Goal: Task Accomplishment & Management: Use online tool/utility

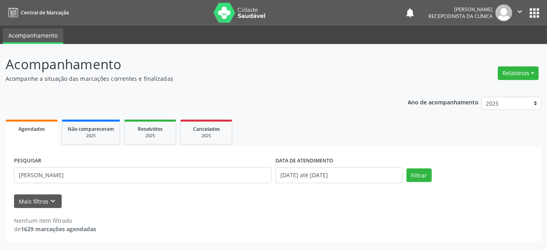
click at [143, 207] on div "Mais filtros keyboard_arrow_down" at bounding box center [273, 202] width 523 height 14
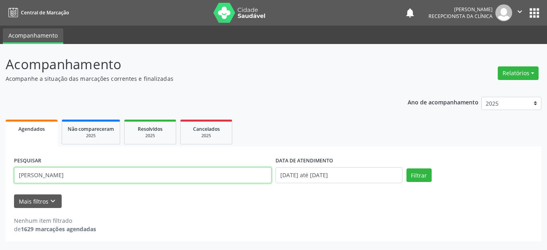
drag, startPoint x: 110, startPoint y: 177, endPoint x: 0, endPoint y: 187, distance: 110.6
click at [0, 187] on div "Acompanhamento Acompanhe a situação das marcações correntes e finalizadas Relat…" at bounding box center [273, 147] width 547 height 206
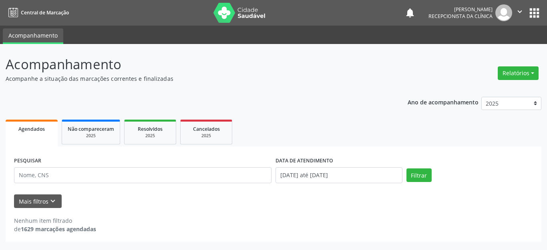
click at [356, 114] on div "Ano de acompanhamento 2025 2024 Agendados Não compareceram 2025 Resolvidos 2025…" at bounding box center [274, 166] width 536 height 151
click at [220, 16] on img at bounding box center [240, 13] width 52 height 20
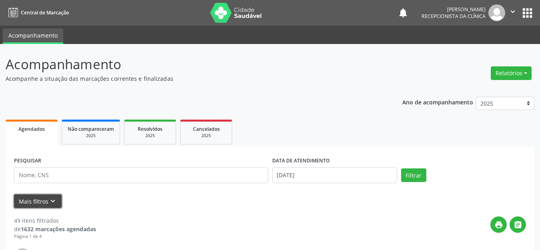
click at [49, 206] on icon "keyboard_arrow_down" at bounding box center [52, 201] width 9 height 9
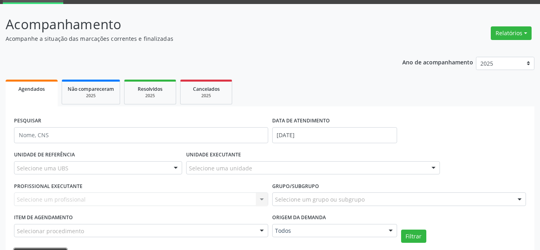
scroll to position [120, 0]
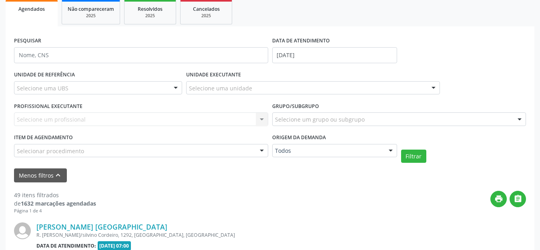
click at [71, 119] on div "Selecione um profissional Nenhum resultado encontrado para: " " Não há nenhuma …" at bounding box center [141, 120] width 254 height 14
click at [67, 123] on div "Selecione um profissional Nenhum resultado encontrado para: " " Não há nenhuma …" at bounding box center [141, 120] width 254 height 14
click at [79, 79] on div "UNIDADE DE REFERÊNCIA Selecione uma UBS Todas as UBS Usf do Mutirao Usf Cohab U…" at bounding box center [98, 84] width 172 height 31
click at [77, 87] on div "Selecione uma UBS" at bounding box center [98, 88] width 168 height 14
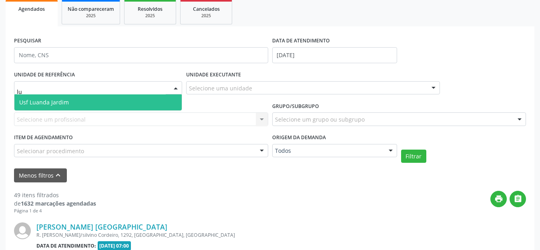
type input "lua"
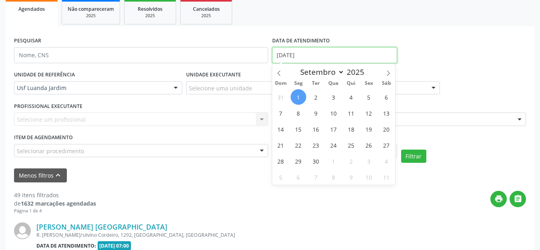
click at [341, 52] on input "[DATE]" at bounding box center [334, 55] width 125 height 16
click at [336, 95] on span "3" at bounding box center [334, 97] width 16 height 16
type input "[DATE]"
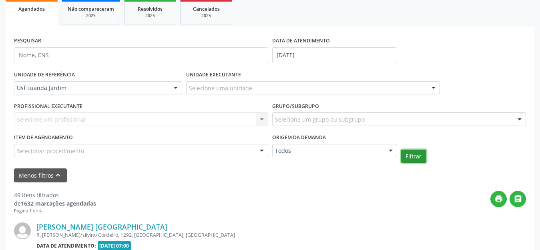
click at [416, 155] on button "Filtrar" at bounding box center [413, 157] width 25 height 14
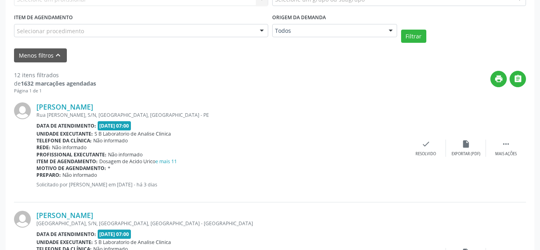
scroll to position [320, 0]
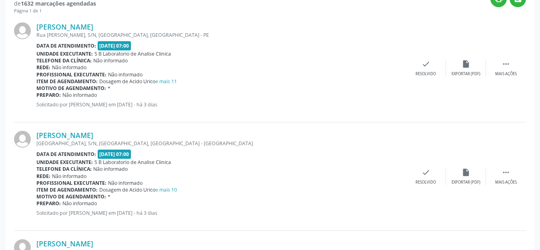
click at [245, 52] on div "Unidade executante: S B Laboratorio de Analise Clinica" at bounding box center [221, 53] width 370 height 7
click at [511, 67] on div " Mais ações" at bounding box center [506, 68] width 40 height 17
click at [384, 76] on div "Imprimir" at bounding box center [386, 74] width 18 height 6
click at [284, 159] on div "Unidade executante: S B Laboratorio de Analise Clinica" at bounding box center [221, 162] width 370 height 7
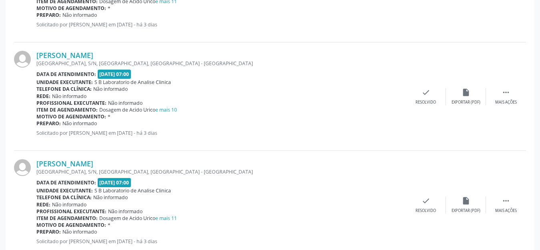
scroll to position [361, 0]
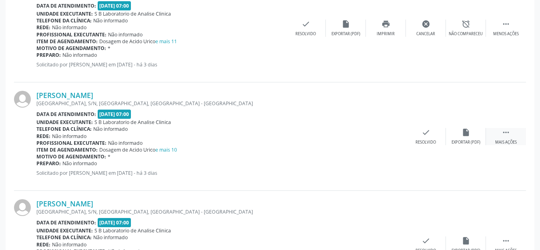
click at [504, 136] on icon "" at bounding box center [506, 132] width 9 height 9
click at [390, 137] on div "print Imprimir" at bounding box center [386, 136] width 40 height 17
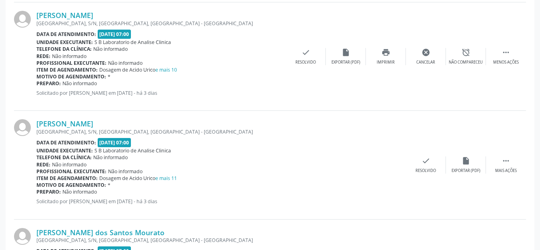
scroll to position [481, 0]
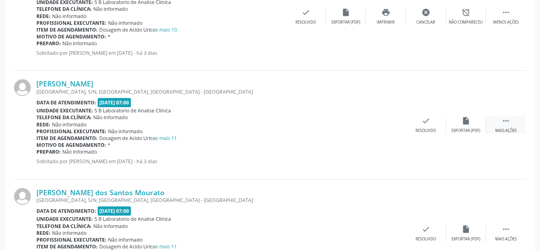
click at [509, 124] on icon "" at bounding box center [506, 121] width 9 height 9
click at [383, 128] on div "Imprimir" at bounding box center [386, 131] width 18 height 6
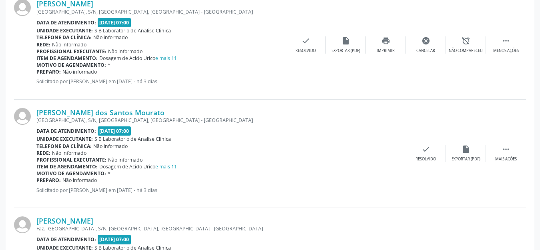
scroll to position [601, 0]
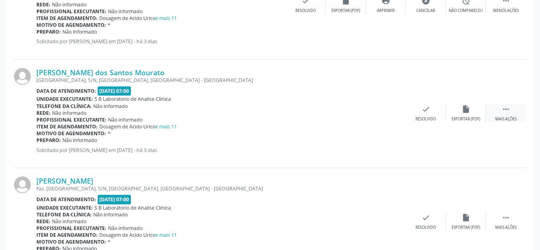
click at [505, 111] on icon "" at bounding box center [506, 109] width 9 height 9
click at [385, 113] on icon "print" at bounding box center [386, 109] width 9 height 9
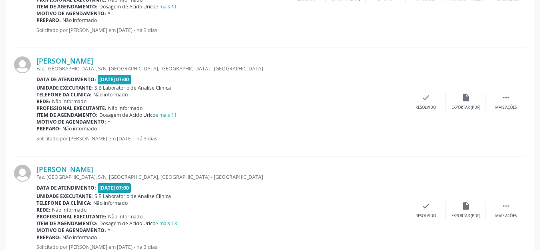
scroll to position [761, 0]
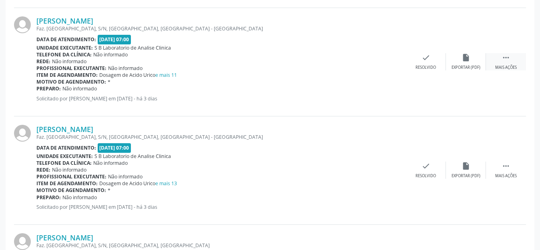
click at [506, 60] on icon "" at bounding box center [506, 57] width 9 height 9
click at [394, 69] on div "print Imprimir" at bounding box center [386, 61] width 40 height 17
click at [242, 67] on div "Profissional executante: Não informado" at bounding box center [161, 68] width 250 height 7
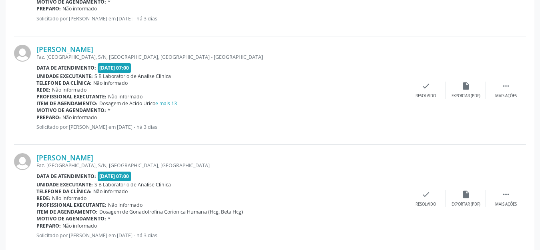
scroll to position [801, 0]
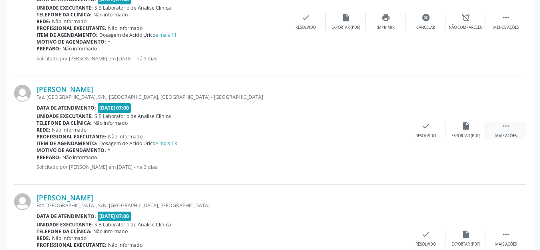
click at [503, 130] on icon "" at bounding box center [506, 126] width 9 height 9
click at [385, 138] on div "Imprimir" at bounding box center [386, 136] width 18 height 6
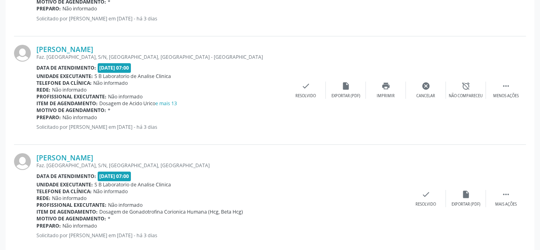
scroll to position [921, 0]
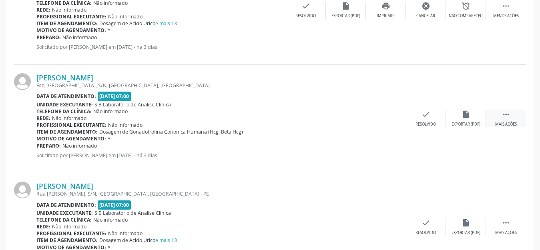
click at [502, 117] on icon "" at bounding box center [506, 114] width 9 height 9
click at [396, 123] on div "print Imprimir" at bounding box center [386, 118] width 40 height 17
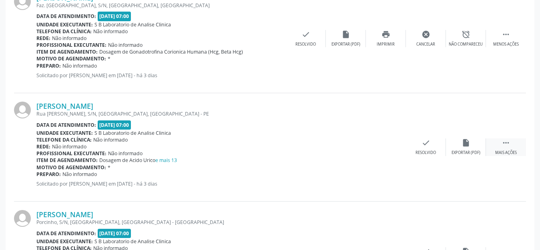
click at [514, 148] on div " Mais ações" at bounding box center [506, 147] width 40 height 17
click at [376, 147] on div "print Imprimir" at bounding box center [386, 147] width 40 height 17
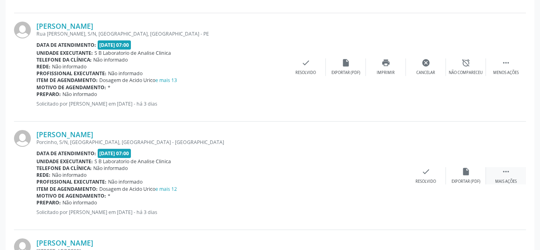
scroll to position [1122, 0]
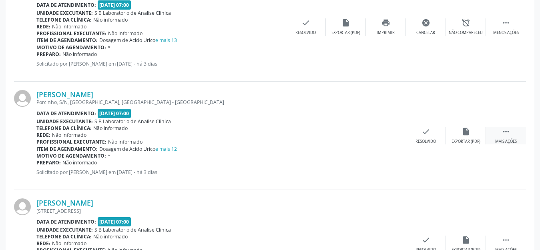
click at [512, 131] on div " Mais ações" at bounding box center [506, 135] width 40 height 17
click at [381, 134] on div "print Imprimir" at bounding box center [386, 135] width 40 height 17
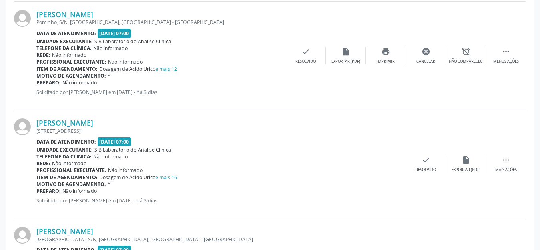
scroll to position [1242, 0]
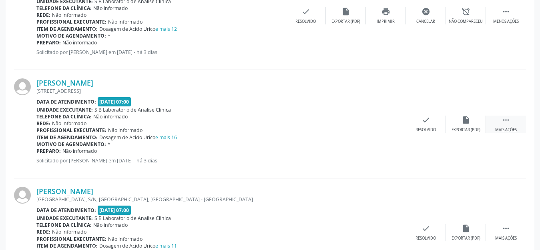
click at [500, 121] on div " Mais ações" at bounding box center [506, 124] width 40 height 17
click at [389, 125] on div "print Imprimir" at bounding box center [386, 124] width 40 height 17
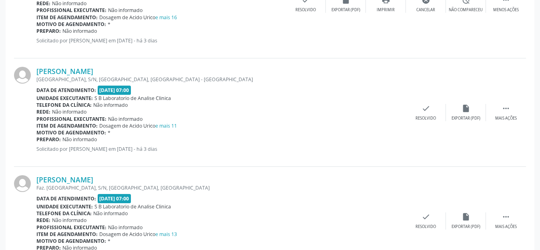
scroll to position [1400, 0]
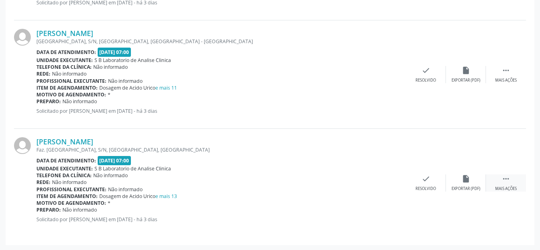
click at [487, 188] on div " Mais ações" at bounding box center [506, 183] width 40 height 17
click at [418, 236] on div "[PERSON_NAME] Faz. [GEOGRAPHIC_DATA], S/N, [GEOGRAPHIC_DATA], [GEOGRAPHIC_DATA]…" at bounding box center [270, 183] width 512 height 108
click at [383, 181] on icon "print" at bounding box center [386, 179] width 9 height 9
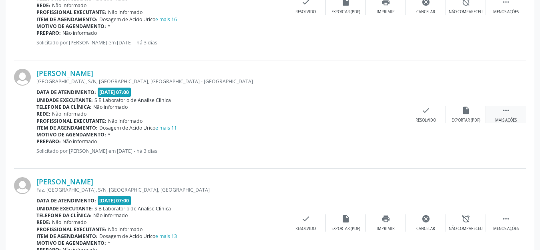
click at [500, 112] on div " Mais ações" at bounding box center [506, 114] width 40 height 17
click at [377, 115] on div "print Imprimir" at bounding box center [386, 114] width 40 height 17
